Goal: Information Seeking & Learning: Learn about a topic

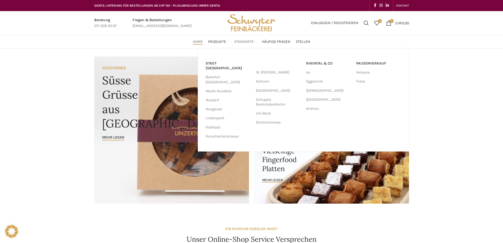
click at [244, 40] on span "Standorte" at bounding box center [244, 41] width 20 height 5
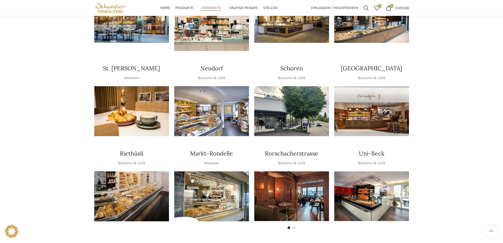
scroll to position [79, 0]
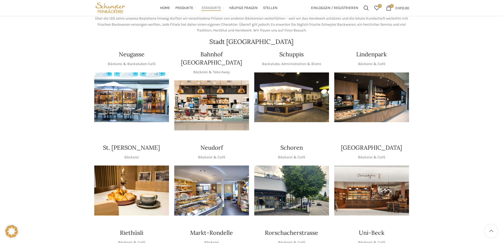
click at [311, 101] on img "1 / 1" at bounding box center [291, 97] width 75 height 50
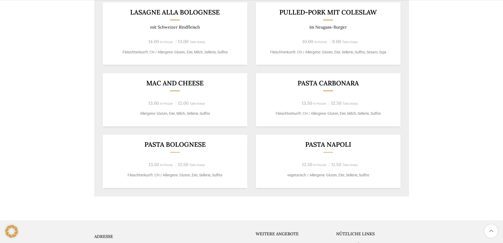
scroll to position [422, 0]
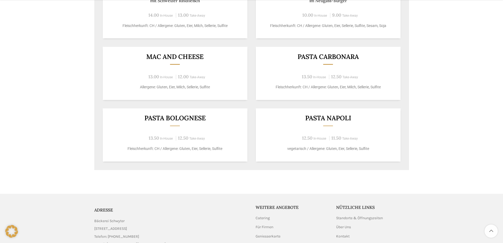
click at [305, 125] on div "Pasta Napoli 12.50 In-House 11.50 Take-Away vegetarisch / Allergene: Gluten, Ei…" at bounding box center [328, 134] width 145 height 53
click at [314, 120] on h3 "Pasta Napoli" at bounding box center [328, 118] width 132 height 7
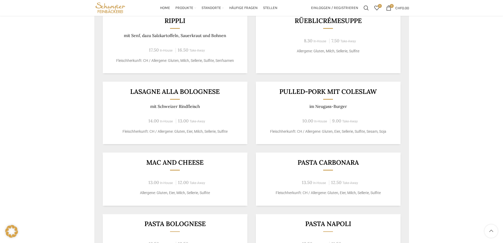
scroll to position [238, 0]
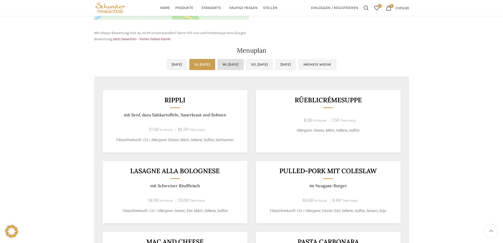
click at [227, 61] on link "Mi, [DATE]" at bounding box center [230, 64] width 26 height 11
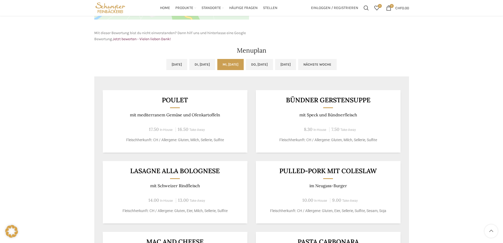
scroll to position [211, 0]
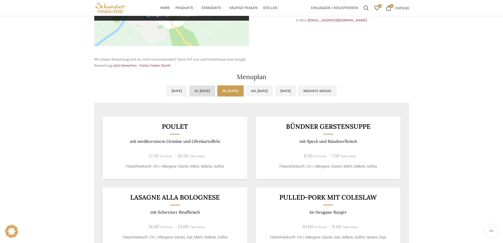
click at [198, 93] on link "Di, [DATE]" at bounding box center [202, 90] width 26 height 11
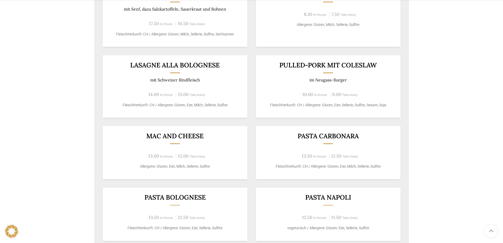
scroll to position [370, 0]
